Goal: Find specific page/section: Find specific page/section

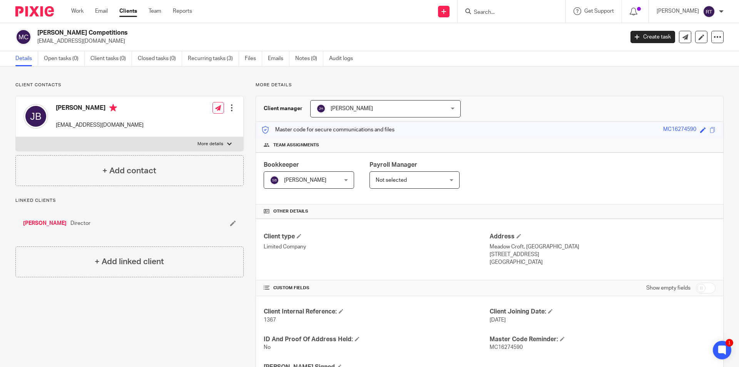
click at [514, 9] on input "Search" at bounding box center [507, 12] width 69 height 7
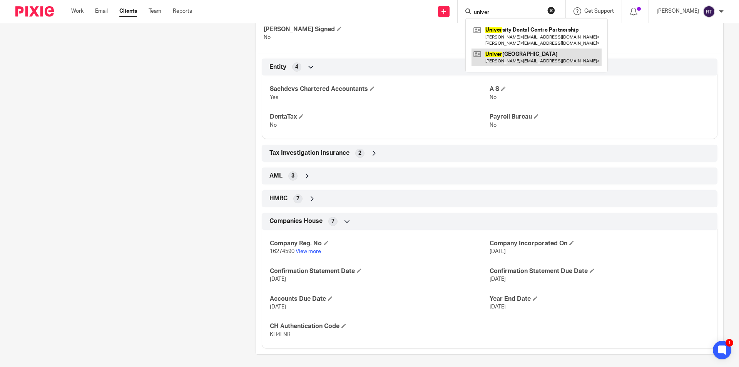
type input "univer"
click at [532, 53] on link at bounding box center [536, 57] width 130 height 18
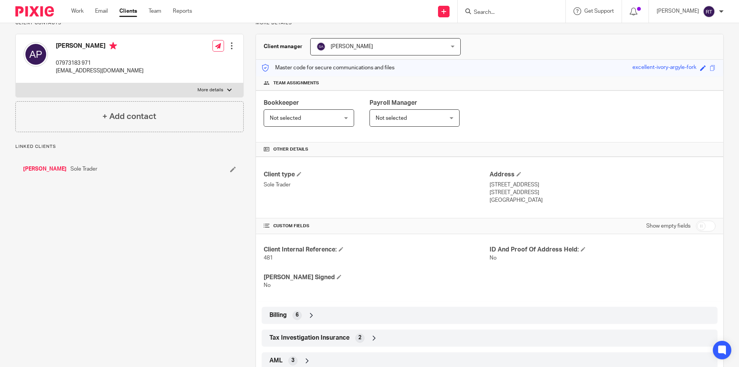
scroll to position [86, 0]
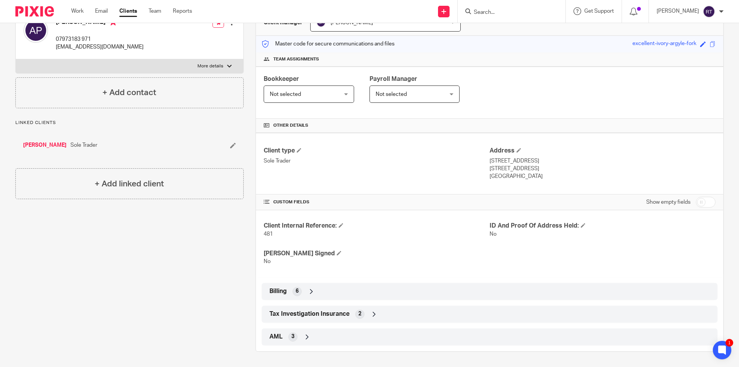
click at [25, 5] on div at bounding box center [31, 11] width 63 height 23
click at [25, 10] on img at bounding box center [34, 11] width 38 height 10
